Goal: Task Accomplishment & Management: Manage account settings

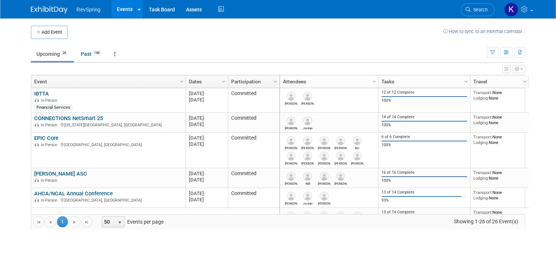
drag, startPoint x: 0, startPoint y: 0, endPoint x: 69, endPoint y: 158, distance: 172.5
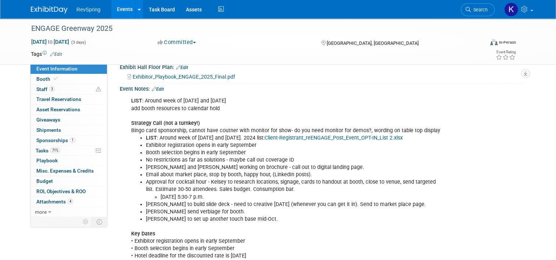
scroll to position [197, 0]
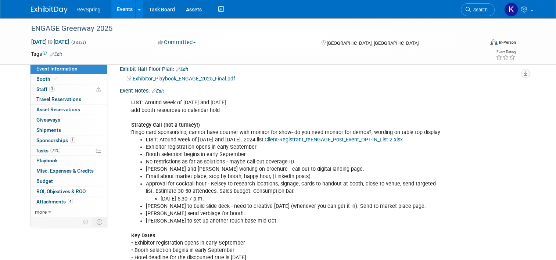
click at [159, 89] on link "Edit" at bounding box center [158, 91] width 12 height 5
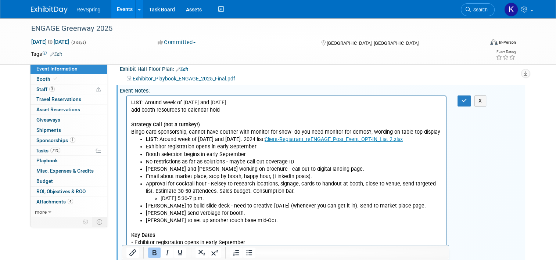
scroll to position [0, 0]
click at [238, 113] on p "LIST : Around week of Oct 8 and Oct 22 add booth resources to calendar hold Str…" at bounding box center [286, 117] width 311 height 37
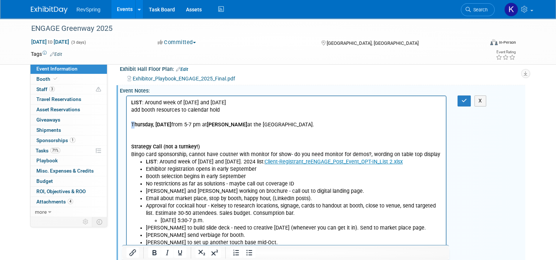
click at [131, 123] on p "T hursday, November 6, 2025 from 5-7 pm at Lona at the Tampa Marriott Water Str…" at bounding box center [286, 124] width 311 height 7
click at [145, 138] on p "Strategy Call (not a turnkey!) Bingo card sponsorship, cannot have coutner with…" at bounding box center [286, 143] width 311 height 29
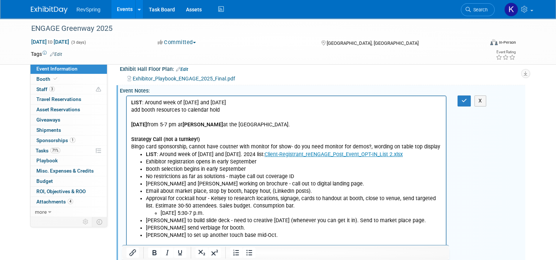
click at [475, 94] on div "LIST : Around week of Oct 8 and Oct 22 add booth resources to calendar hold Str…" at bounding box center [321, 96] width 396 height 4
click at [474, 94] on div "LIST : Around week of Oct 8 and Oct 22 add booth resources to calendar hold Str…" at bounding box center [321, 96] width 396 height 4
click at [467, 98] on icon "button" at bounding box center [465, 100] width 6 height 5
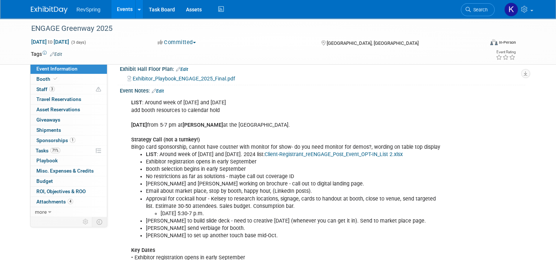
click at [115, 13] on link "Events" at bounding box center [124, 9] width 27 height 18
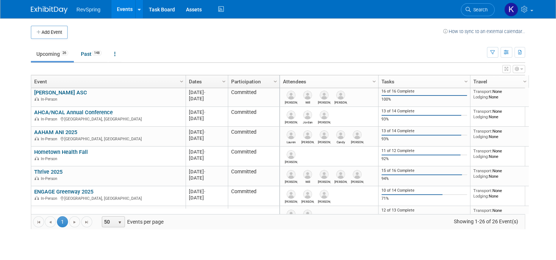
scroll to position [82, 0]
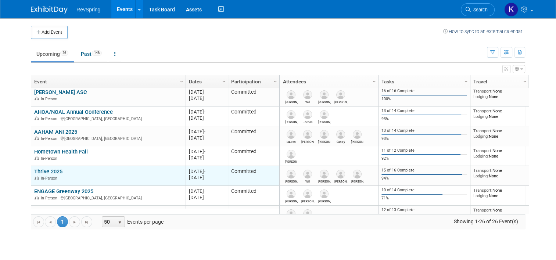
click at [50, 170] on link "Thrive 2025" at bounding box center [48, 171] width 28 height 7
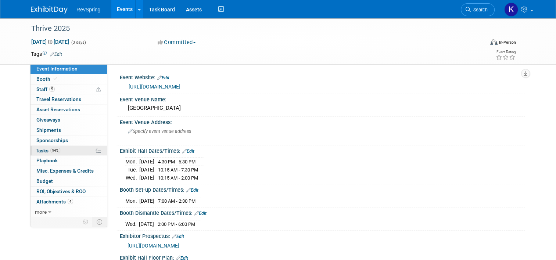
click at [69, 153] on link "94% Tasks 94%" at bounding box center [69, 151] width 76 height 10
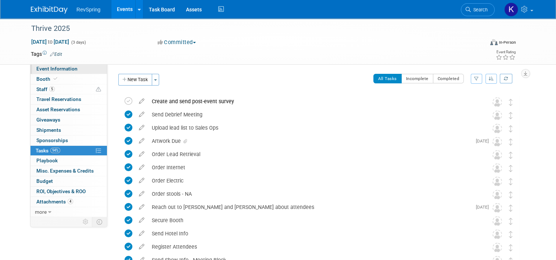
click at [59, 71] on span "Event Information" at bounding box center [56, 69] width 41 height 6
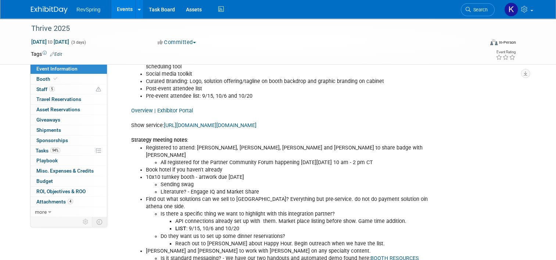
scroll to position [299, 0]
click at [473, 6] on link "Search" at bounding box center [478, 9] width 34 height 13
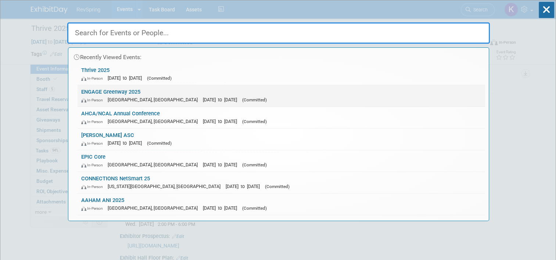
click at [203, 101] on span "[DATE] to [DATE]" at bounding box center [222, 100] width 38 height 6
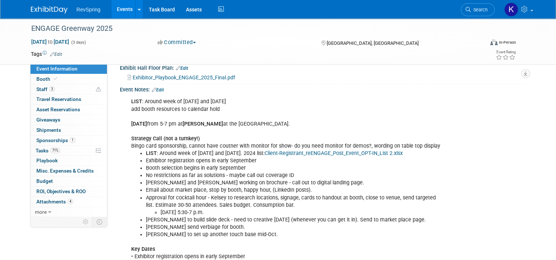
click at [147, 121] on b "[DATE]" at bounding box center [139, 124] width 16 height 6
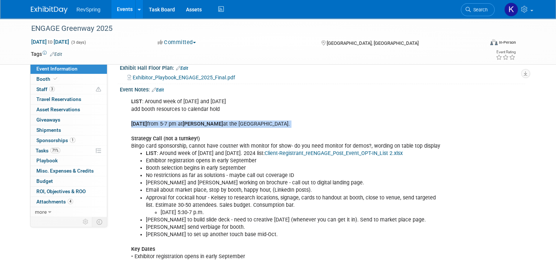
click at [147, 121] on b "[DATE]" at bounding box center [139, 124] width 16 height 6
copy div "[DATE] 5-7 pm at [GEOGRAPHIC_DATA] at the [GEOGRAPHIC_DATA]."
click at [63, 82] on link "Booth" at bounding box center [69, 79] width 76 height 10
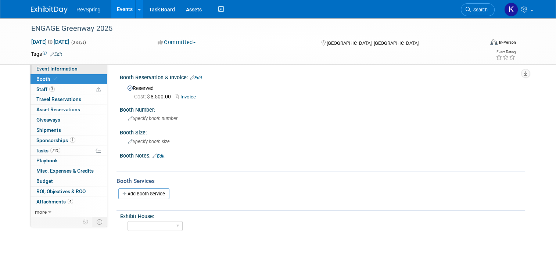
click at [69, 70] on span "Event Information" at bounding box center [56, 69] width 41 height 6
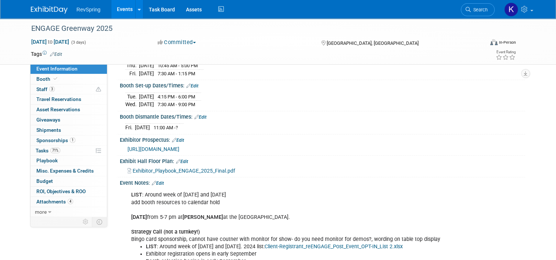
scroll to position [103, 0]
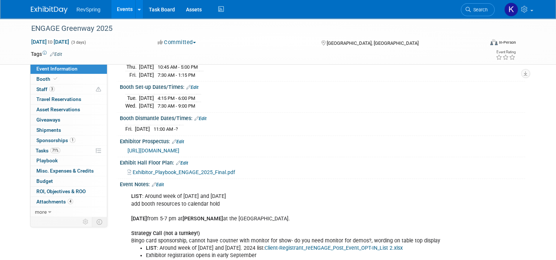
click at [157, 182] on link "Edit" at bounding box center [158, 184] width 12 height 5
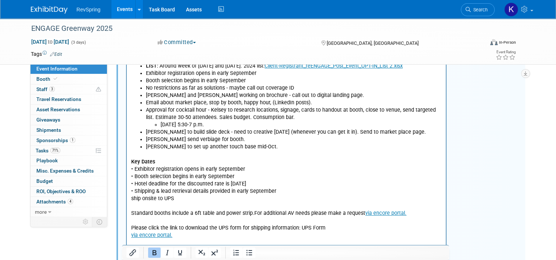
scroll to position [183, 0]
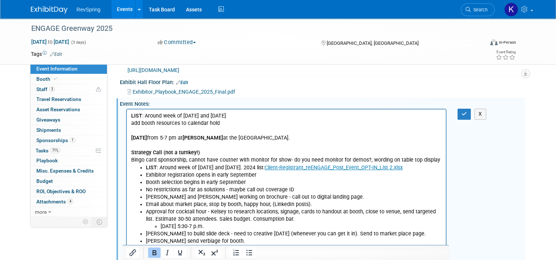
click at [336, 139] on p "LIST : Around week of Oct 8 and Oct 22 add booth resources to calendar hold Thu…" at bounding box center [286, 138] width 311 height 52
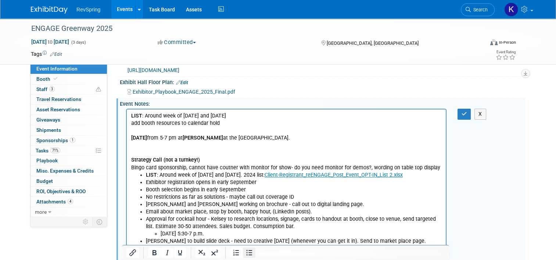
click at [245, 254] on icon "Bullet list" at bounding box center [249, 252] width 9 height 9
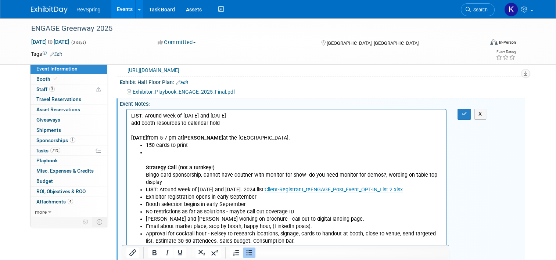
click at [156, 157] on li "Strategy Call (not a turnkey!) Bingo card sponsorship, cannot have coutner with…" at bounding box center [294, 167] width 296 height 37
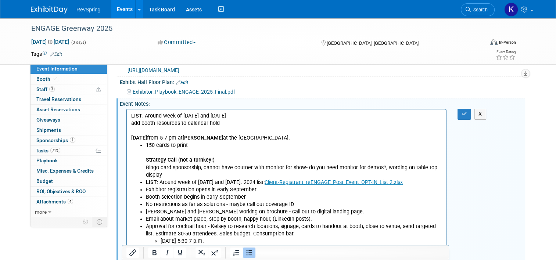
click at [145, 161] on ul "150 cards to print Strategy Call (not a turnkey!) Bingo card sponsorship, canno…" at bounding box center [286, 204] width 311 height 125
click at [248, 250] on icon "Bullet list" at bounding box center [249, 252] width 9 height 9
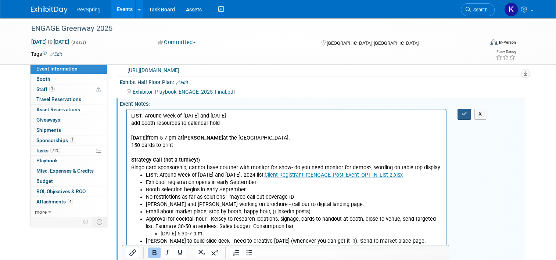
click at [461, 113] on button "button" at bounding box center [465, 114] width 14 height 11
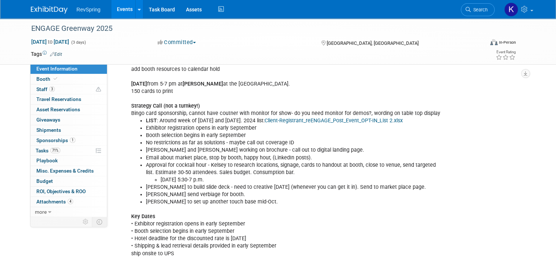
scroll to position [238, 0]
click at [471, 11] on icon at bounding box center [468, 9] width 5 height 5
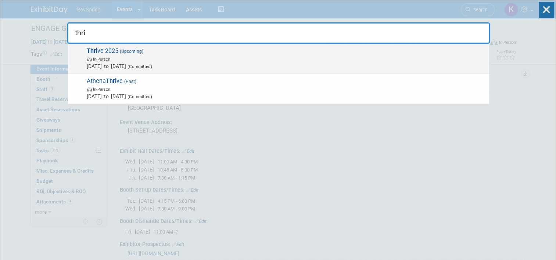
type input "thri"
click at [352, 66] on span "Nov 3, 2025 to Nov 5, 2025 (Committed)" at bounding box center [286, 65] width 399 height 7
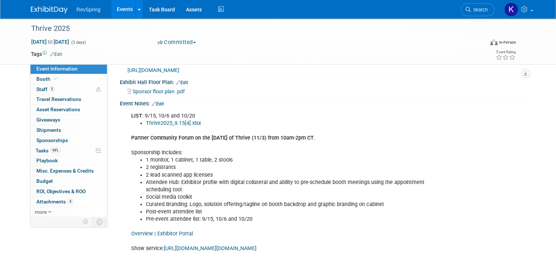
scroll to position [230, 0]
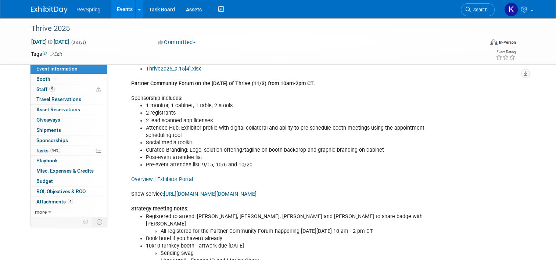
click at [165, 178] on link "Overview | Exhibitor Portal" at bounding box center [162, 179] width 62 height 6
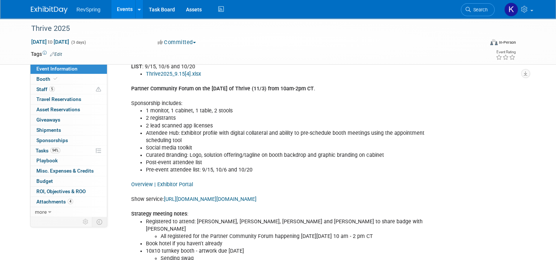
scroll to position [225, 0]
click at [169, 182] on link "Overview | Exhibitor Portal" at bounding box center [162, 185] width 62 height 6
